Goal: Task Accomplishment & Management: Manage account settings

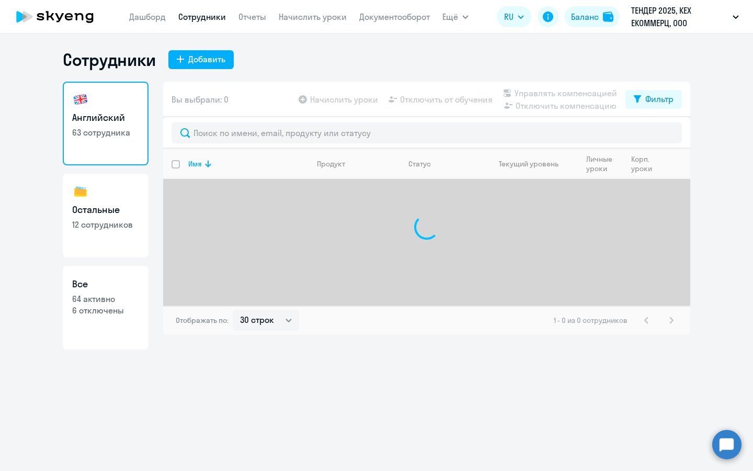
select select "30"
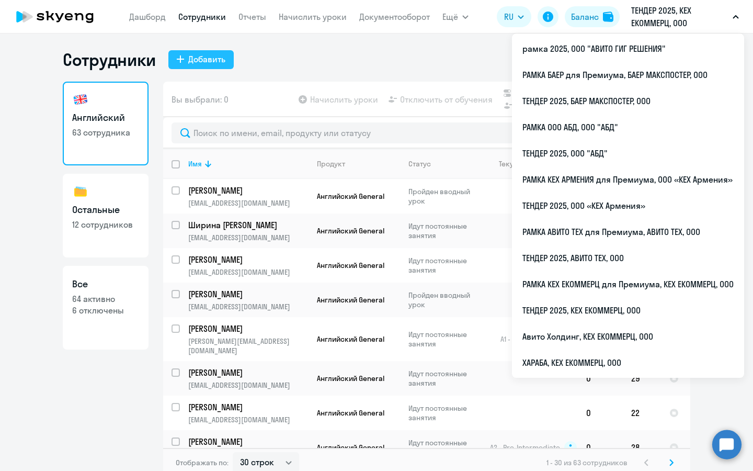
click at [210, 55] on div "Добавить" at bounding box center [206, 59] width 37 height 13
select select "english_adult_not_native_speaker"
select select "3"
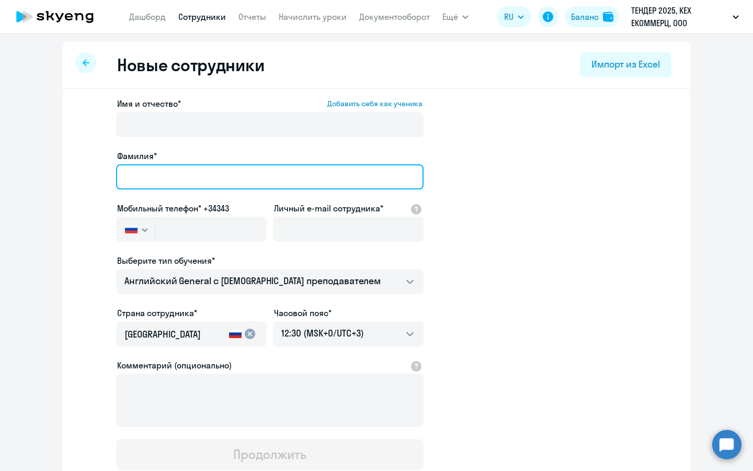
click at [209, 179] on input "Фамилия*" at bounding box center [270, 176] width 308 height 25
type input "[PERSON_NAME]"
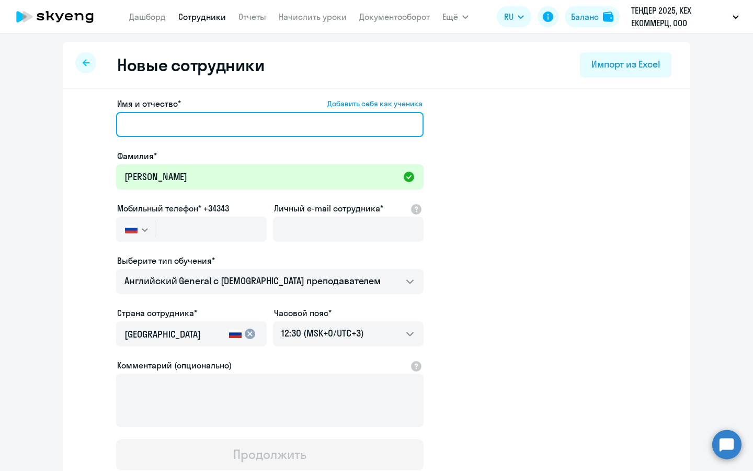
click at [222, 123] on input "Имя и отчество* Добавить себя как ученика" at bounding box center [270, 124] width 308 height 25
paste input "Надежда Леонидовна"
type input "Надежда Леонидовна"
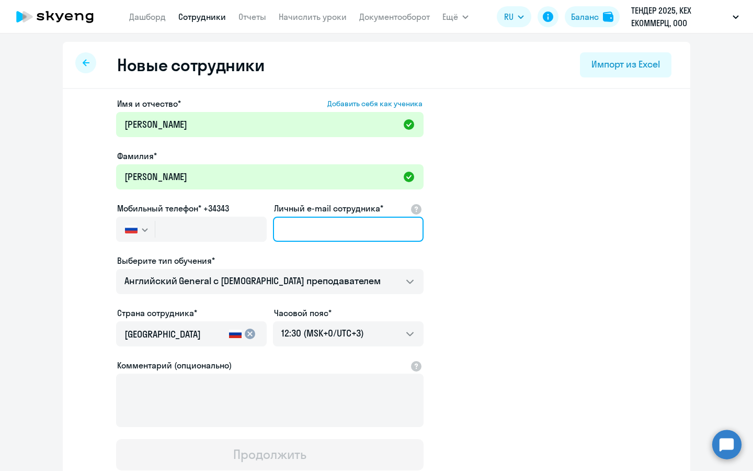
click at [342, 229] on input "Личный e-mail сотрудника*" at bounding box center [348, 229] width 151 height 25
paste input "nlashikhmina@avito.ru"
type input "nlashikhmina@avito.ru"
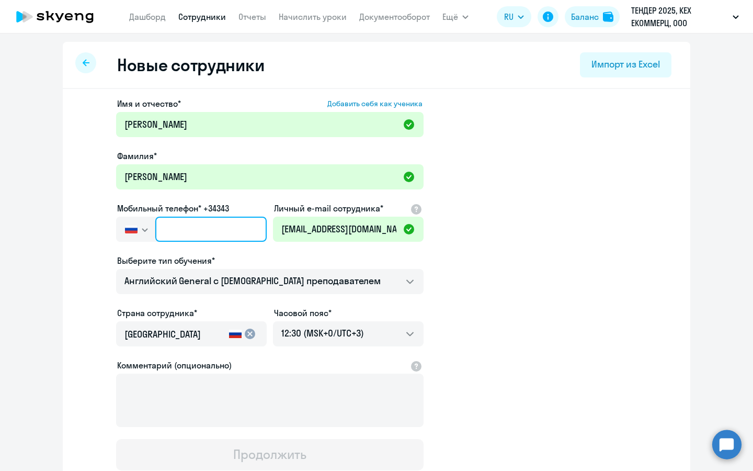
click at [176, 227] on input "text" at bounding box center [210, 229] width 111 height 25
paste input "+7 926 920-40-57"
type input "+7 926 920-40-57"
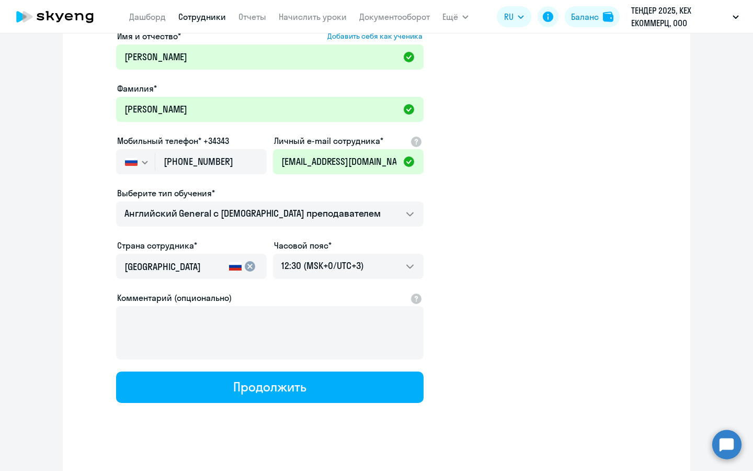
click at [331, 403] on div "Имя и отчество* Добавить себя как ученика Надежда Леонидовна Фамилия* Ашихмина …" at bounding box center [377, 251] width 628 height 460
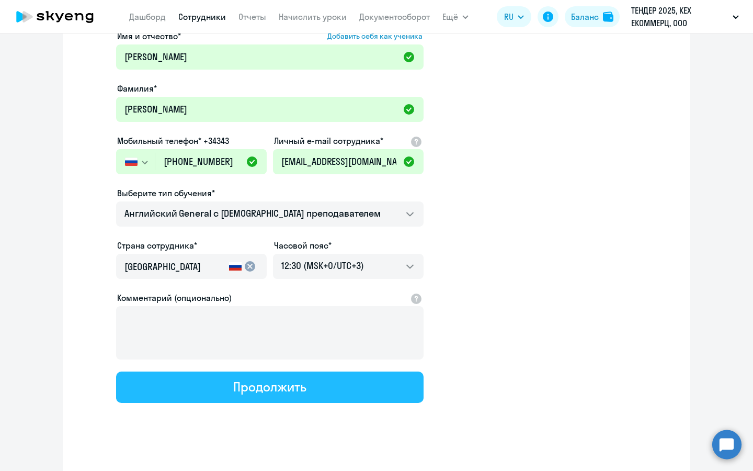
click at [345, 386] on button "Продолжить" at bounding box center [270, 386] width 308 height 31
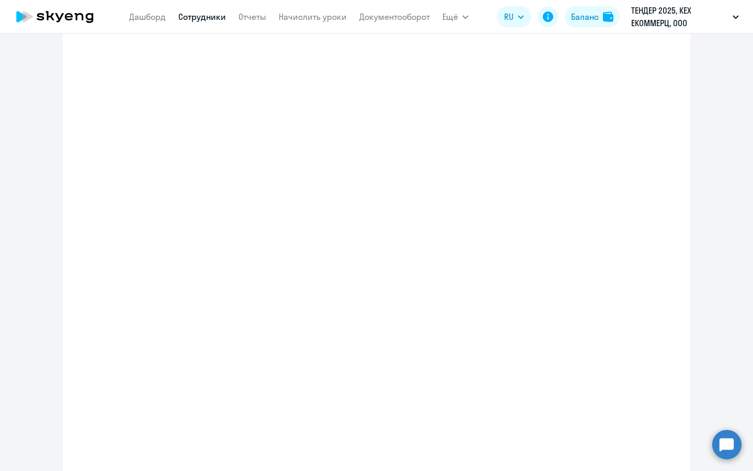
select select "english_adult_not_native_speaker"
select select "3"
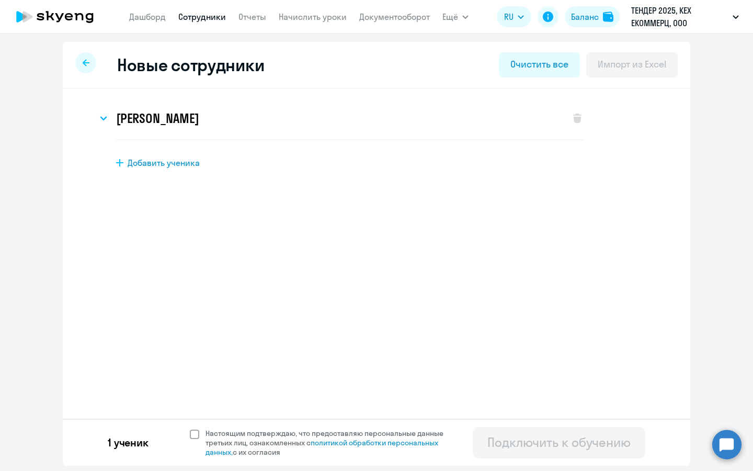
click at [234, 430] on span "Настоящим подтверждаю, что предоставляю персональные данные третьих лиц, ознако…" at bounding box center [331, 443] width 251 height 28
click at [190, 429] on input "Настоящим подтверждаю, что предоставляю персональные данные третьих лиц, ознако…" at bounding box center [189, 428] width 1 height 1
checkbox input "true"
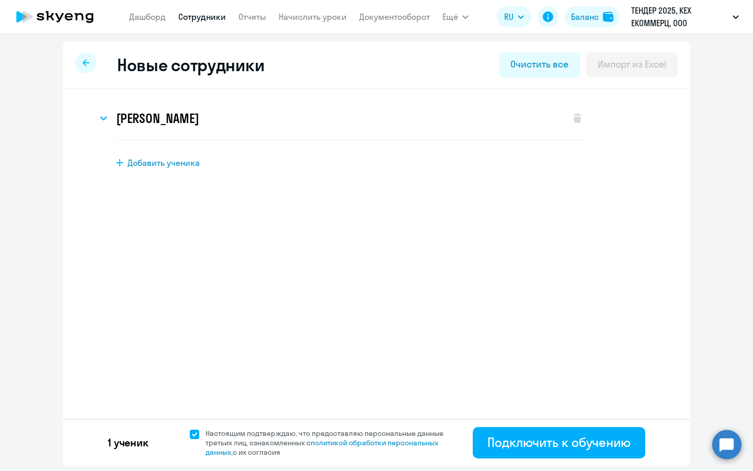
click at [585, 470] on div "Новые сотрудники Очистить все Импорт из Excel Надежда Леонидовна Ашихмина Имя и…" at bounding box center [376, 251] width 753 height 437
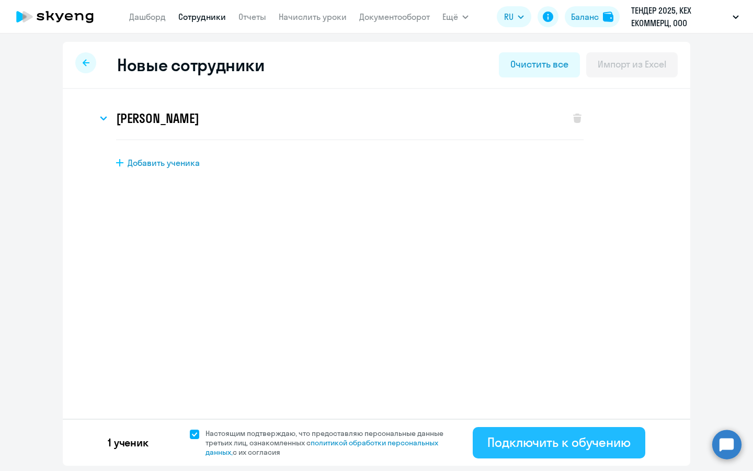
click at [578, 443] on div "Подключить к обучению" at bounding box center [559, 442] width 143 height 17
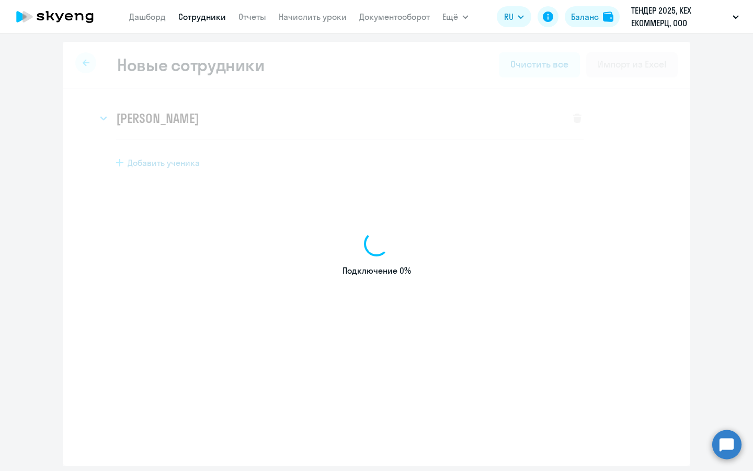
select select "english_adult_not_native_speaker"
select select "3"
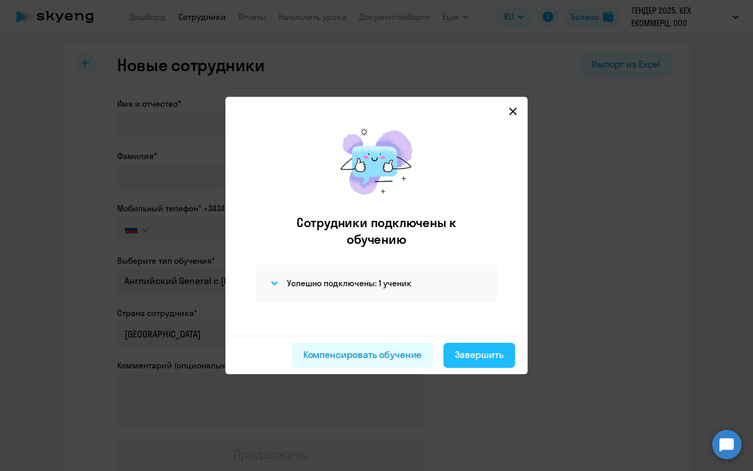
click at [470, 350] on div "Завершить" at bounding box center [479, 355] width 49 height 14
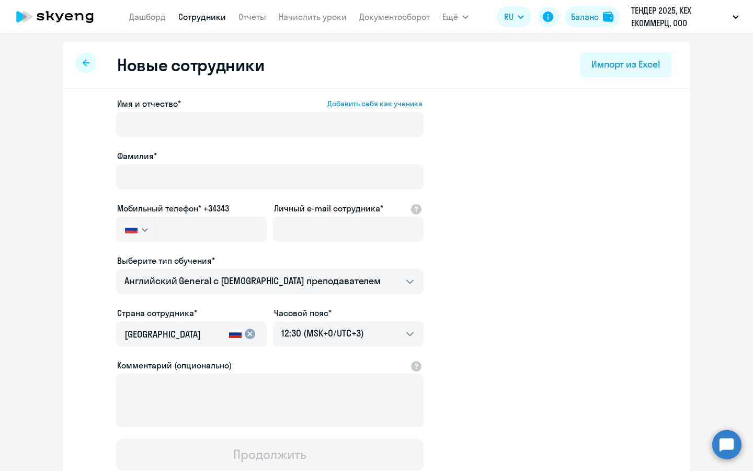
select select "30"
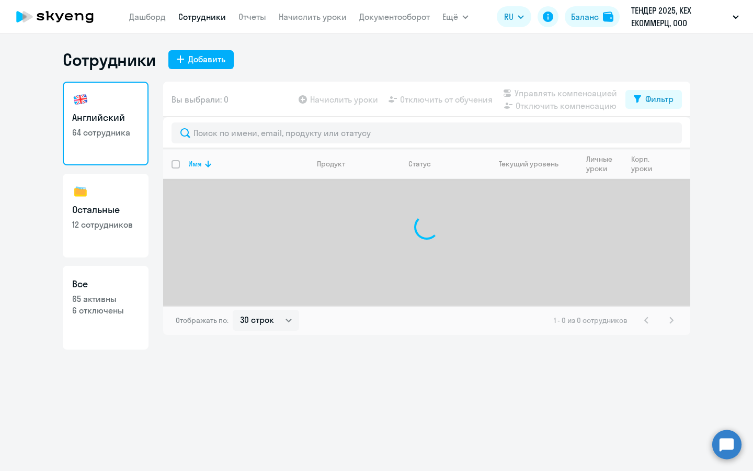
select select "30"
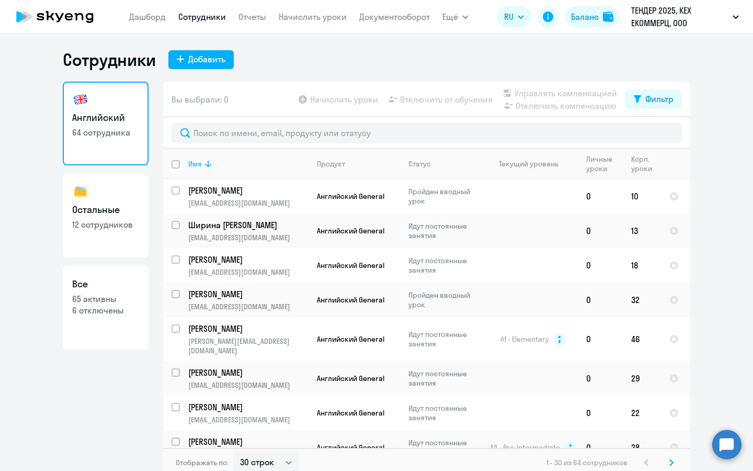
click at [190, 162] on div "Имя" at bounding box center [195, 163] width 14 height 9
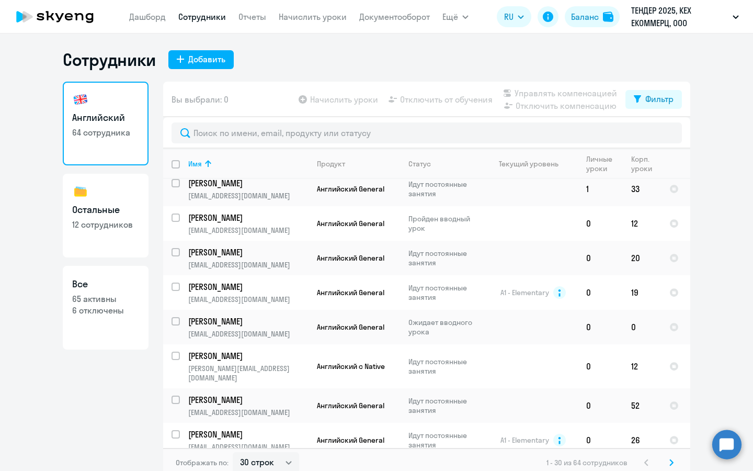
scroll to position [115, 0]
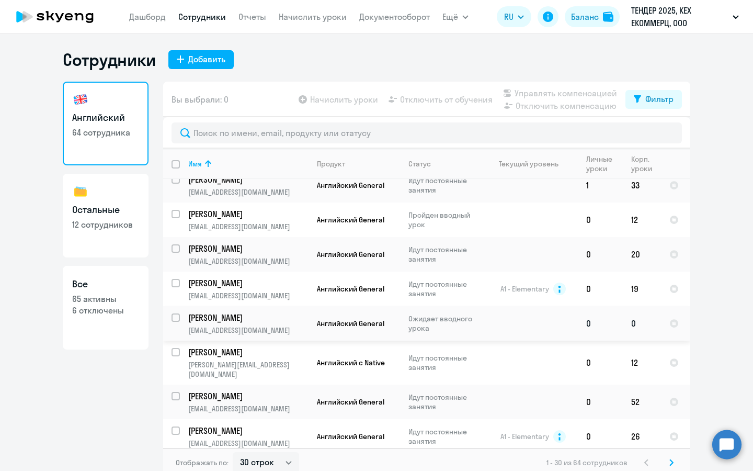
click at [279, 326] on p "[EMAIL_ADDRESS][DOMAIN_NAME]" at bounding box center [248, 329] width 120 height 9
select select "english"
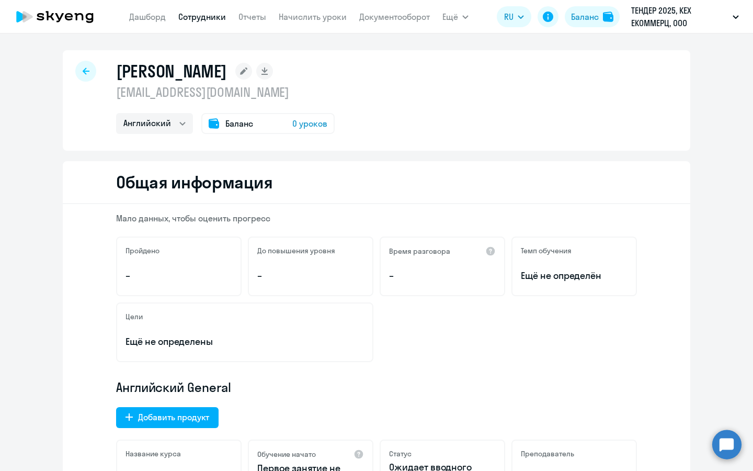
click at [252, 67] on rect at bounding box center [243, 71] width 17 height 17
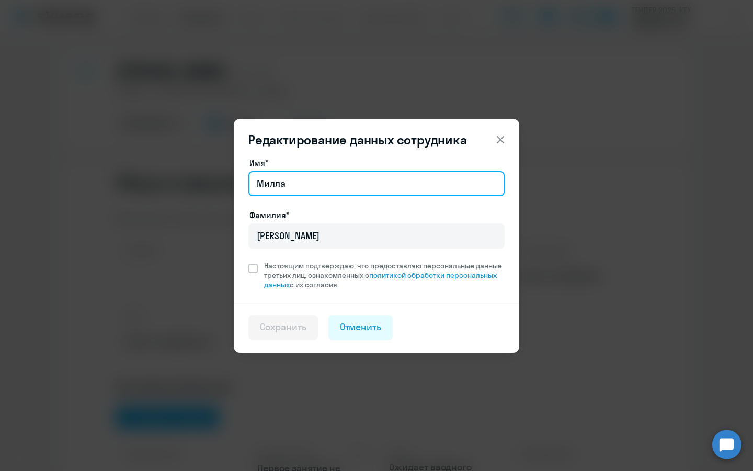
click at [321, 184] on input "Милла" at bounding box center [377, 183] width 256 height 25
type input "Надежда"
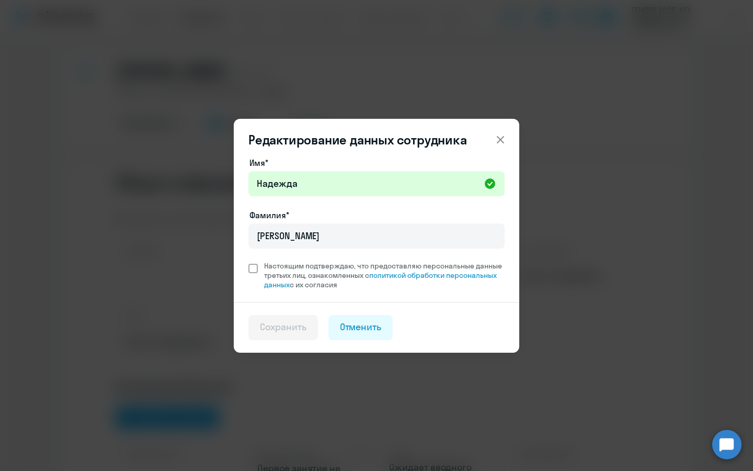
click at [254, 270] on span at bounding box center [253, 268] width 9 height 9
click at [249, 261] on input "Настоящим подтверждаю, что предоставляю персональные данные третьих лиц, ознако…" at bounding box center [248, 261] width 1 height 1
checkbox input "true"
click at [297, 329] on div "Сохранить" at bounding box center [283, 327] width 47 height 14
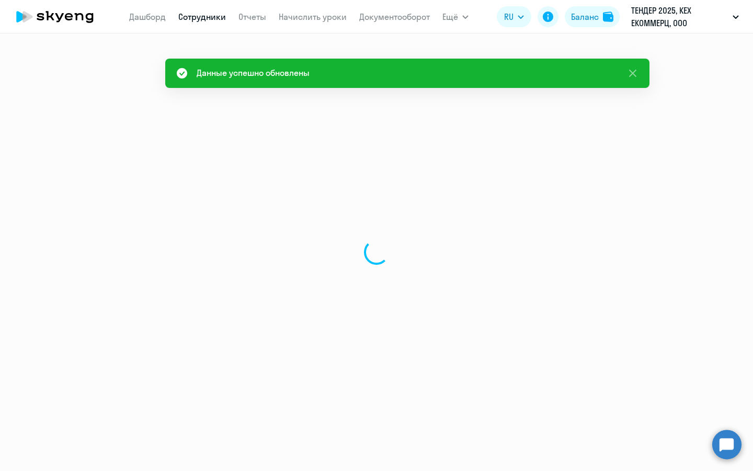
select select "english"
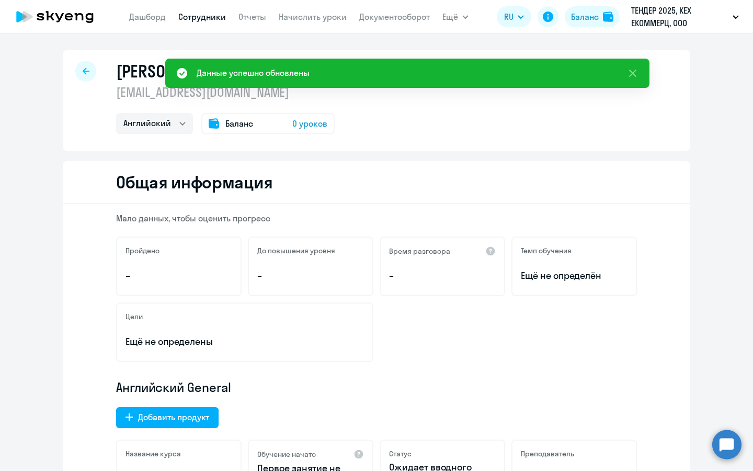
click at [300, 111] on div "[PERSON_NAME] [EMAIL_ADDRESS][DOMAIN_NAME] Английский Баланс 0 уроков" at bounding box center [225, 97] width 219 height 73
click at [301, 127] on span "0 уроков" at bounding box center [309, 123] width 35 height 13
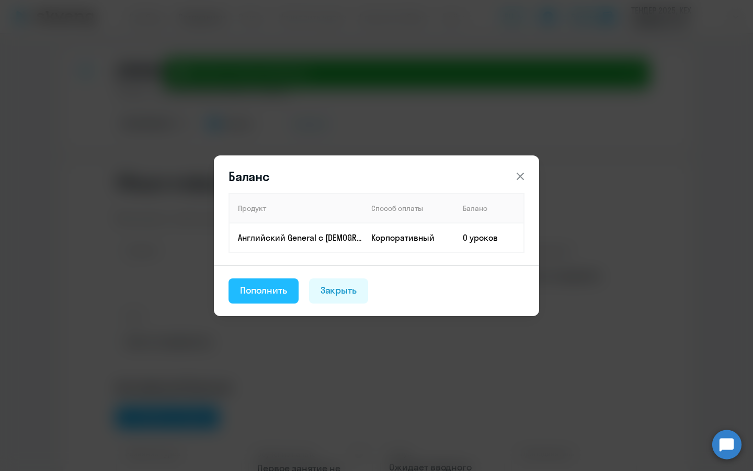
click at [262, 285] on div "Пополнить" at bounding box center [263, 291] width 47 height 14
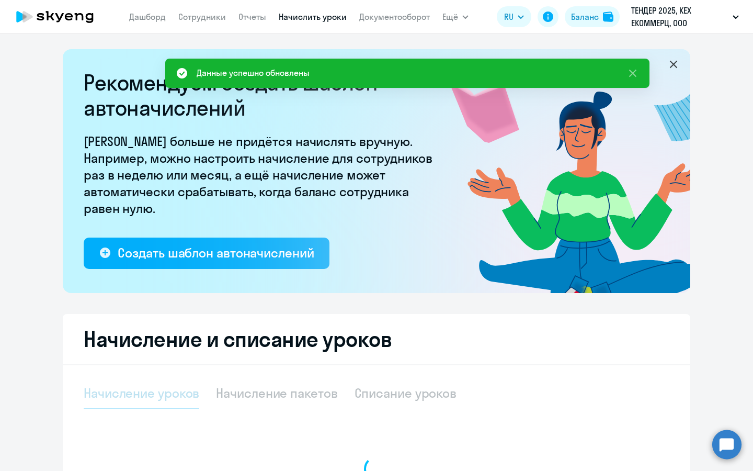
select select "10"
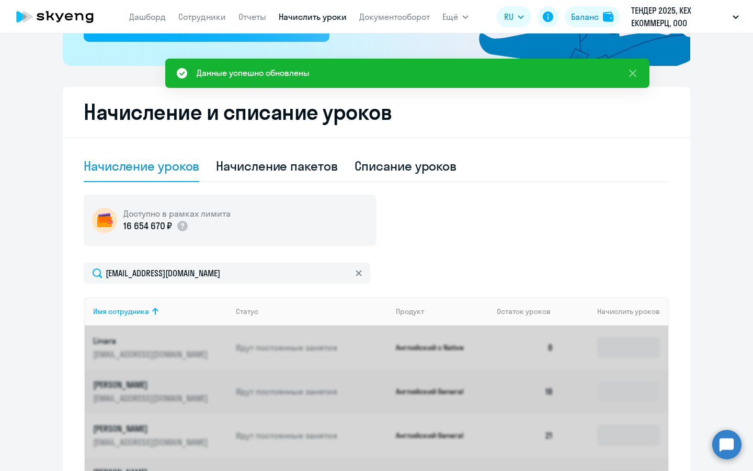
scroll to position [240, 0]
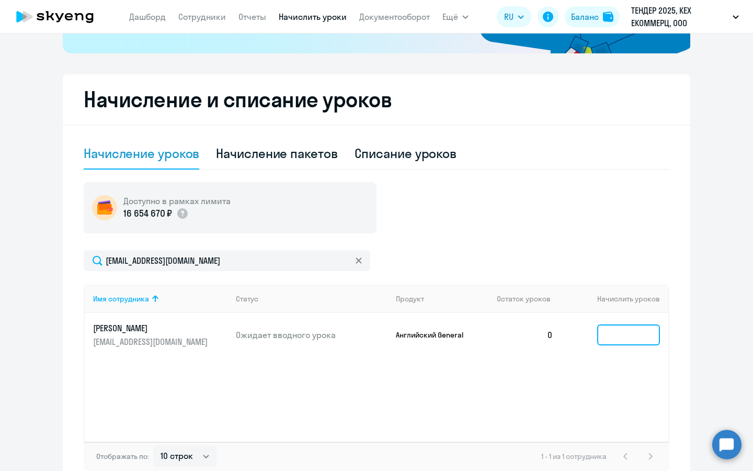
click at [604, 330] on input at bounding box center [629, 334] width 63 height 21
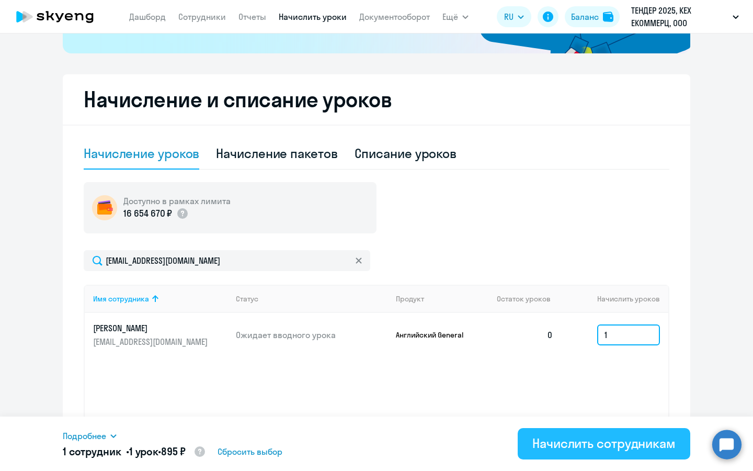
type input "1"
click at [585, 442] on div "Начислить сотрудникам" at bounding box center [604, 443] width 143 height 17
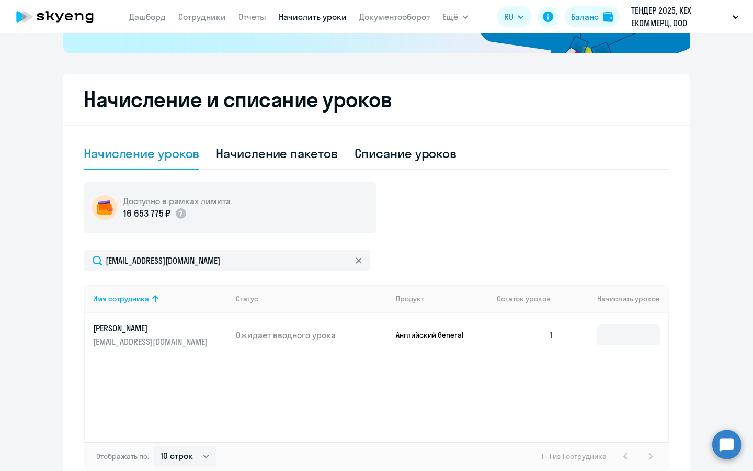
click at [515, 254] on div "[EMAIL_ADDRESS][DOMAIN_NAME]" at bounding box center [377, 260] width 586 height 21
